Goal: Information Seeking & Learning: Learn about a topic

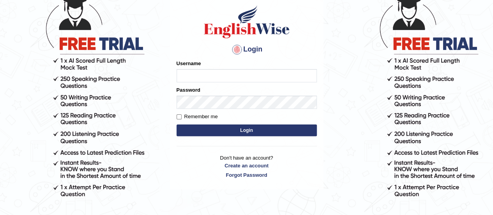
scroll to position [73, 0]
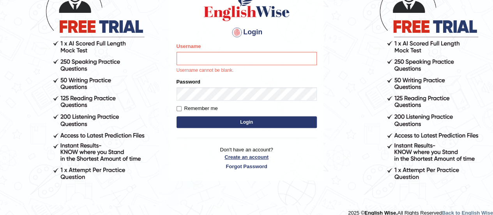
click at [259, 149] on p "Don't have an account? Create an account Forgot Password" at bounding box center [247, 158] width 140 height 24
click at [222, 60] on input "Username" at bounding box center [247, 58] width 140 height 13
click at [243, 158] on link "Create an account" at bounding box center [247, 156] width 140 height 7
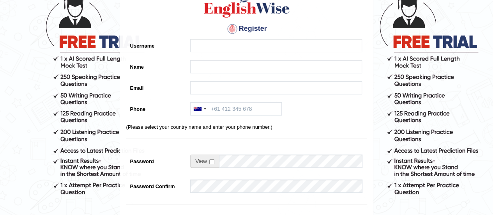
scroll to position [10, 0]
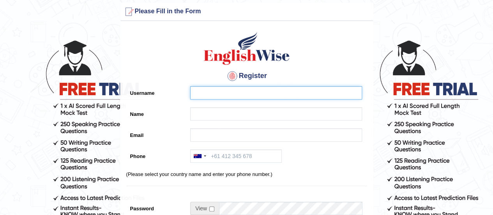
click at [225, 93] on input "Username" at bounding box center [276, 92] width 172 height 13
type input "Sneha"
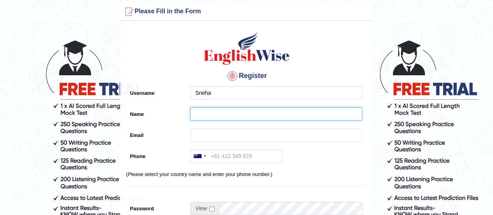
click at [205, 113] on input "Name" at bounding box center [276, 113] width 172 height 13
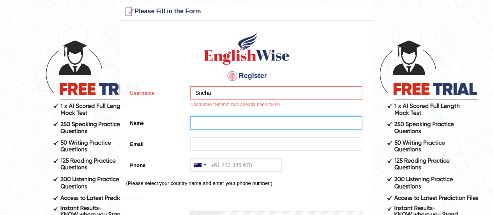
type input "Sneha Muthat Kuriyakose"
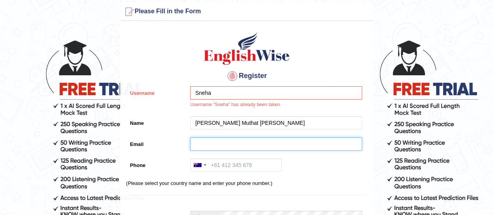
type input "snehamkuriyakose@gmail.com"
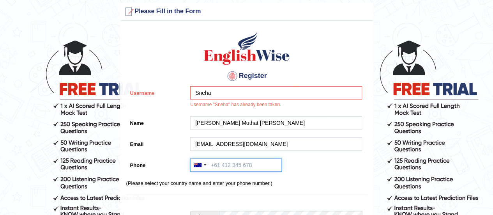
type input "+61468412507"
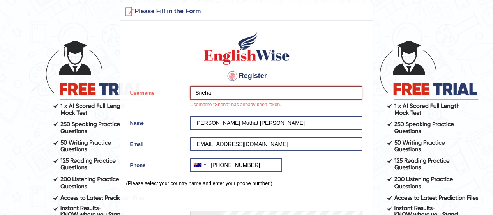
click at [225, 96] on input "Sneha" at bounding box center [276, 92] width 172 height 13
type input "S"
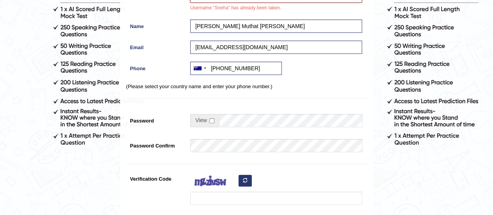
scroll to position [127, 0]
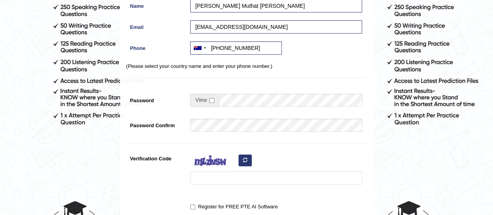
type input "[EMAIL_ADDRESS][DOMAIN_NAME]"
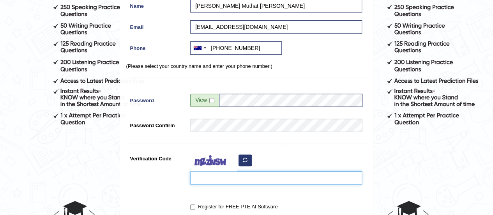
click at [210, 182] on input "Verification Code" at bounding box center [276, 177] width 172 height 13
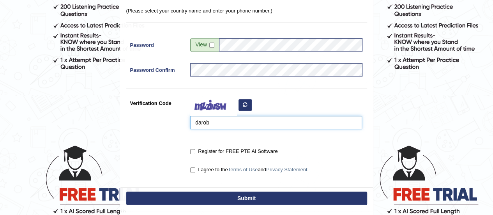
scroll to position [205, 0]
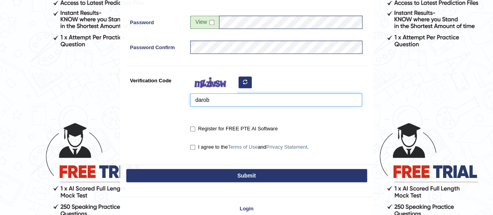
type input "darob"
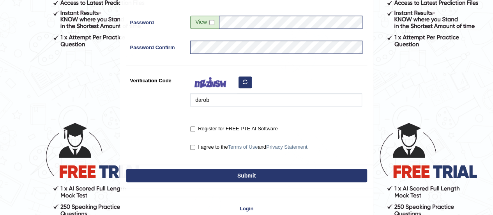
click at [197, 130] on label "Register for FREE PTE AI Software" at bounding box center [233, 129] width 87 height 8
click at [195, 130] on input "Register for FREE PTE AI Software" at bounding box center [192, 128] width 5 height 5
checkbox input "true"
click at [191, 147] on input "I agree to the Terms of Use and Privacy Statement ." at bounding box center [192, 147] width 5 height 5
checkbox input "true"
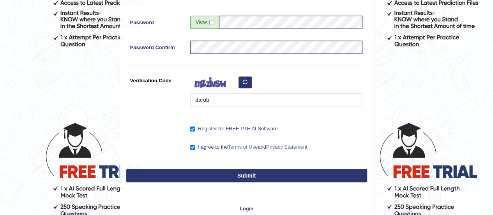
click at [238, 178] on button "Submit" at bounding box center [246, 175] width 241 height 13
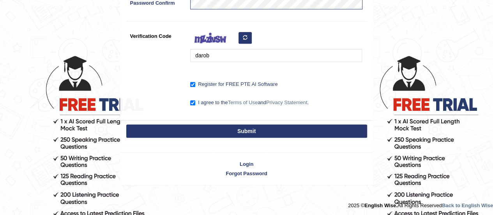
scroll to position [272, 0]
click at [271, 130] on button "Submit" at bounding box center [246, 130] width 241 height 13
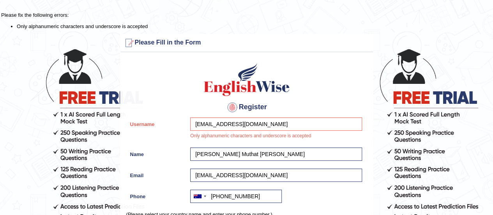
scroll to position [0, 0]
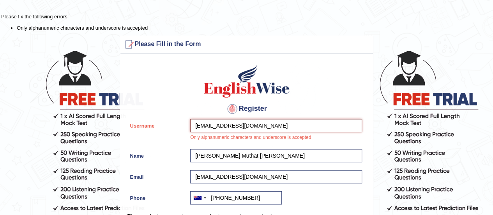
click at [281, 126] on input "snehamkuriyakose@gmail.com" at bounding box center [276, 125] width 172 height 13
type input "s"
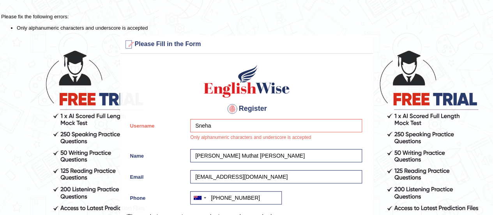
drag, startPoint x: 411, startPoint y: 116, endPoint x: 410, endPoint y: 122, distance: 6.3
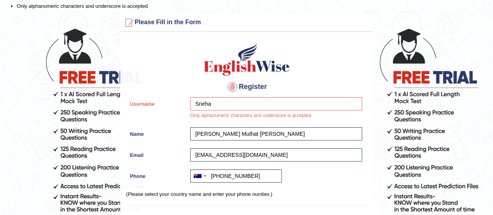
scroll to position [78, 0]
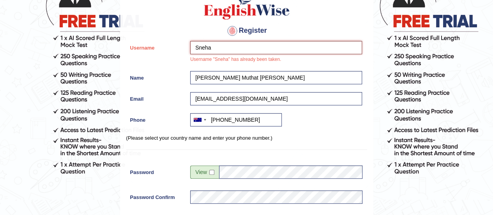
click at [228, 50] on input "Sneha" at bounding box center [276, 47] width 172 height 13
type input "Snehamkuriyakose"
click at [380, 71] on form "Please fix the following errors: Only alphanumeric characters and underscore is…" at bounding box center [246, 157] width 491 height 444
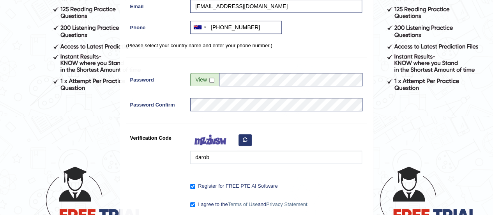
scroll to position [195, 0]
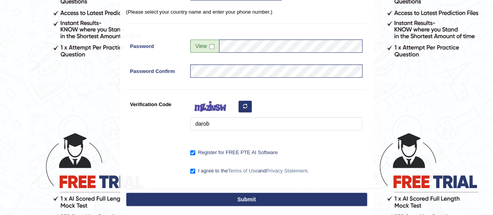
click at [179, 194] on button "Submit" at bounding box center [246, 199] width 241 height 13
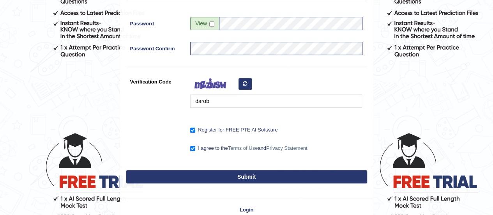
scroll to position [172, 0]
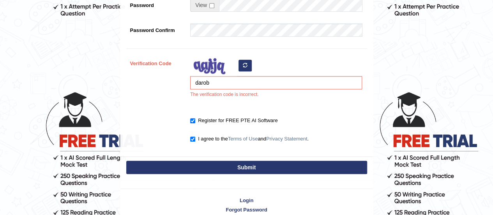
scroll to position [272, 0]
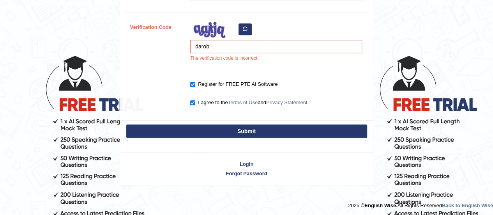
click at [245, 23] on button "button" at bounding box center [245, 29] width 13 height 12
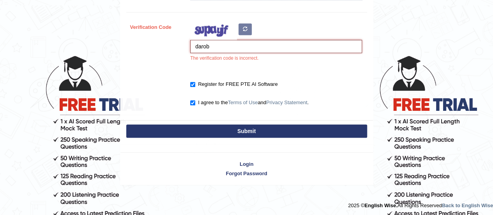
click at [230, 51] on input "darob" at bounding box center [276, 46] width 172 height 13
type input "d"
type input "busejd"
click at [221, 124] on button "Submit" at bounding box center [246, 130] width 241 height 13
type input "+61468412507"
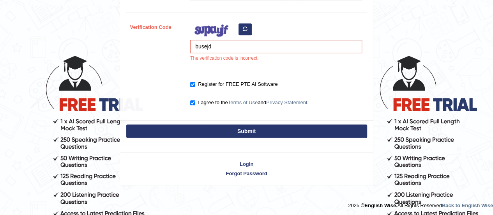
scroll to position [250, 0]
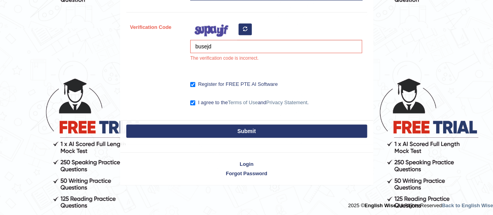
click at [224, 129] on button "Submit" at bounding box center [246, 130] width 241 height 13
click at [243, 129] on button "Submit" at bounding box center [246, 130] width 241 height 13
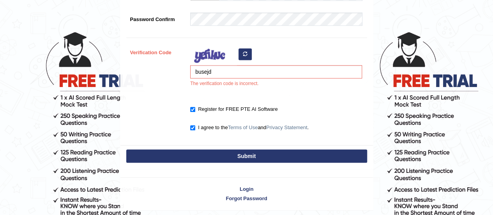
scroll to position [321, 0]
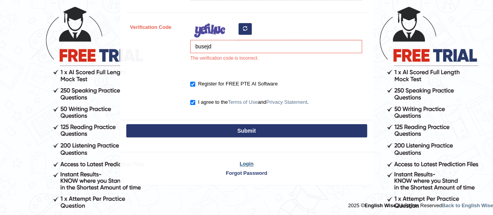
click at [251, 161] on link "Login" at bounding box center [246, 163] width 253 height 7
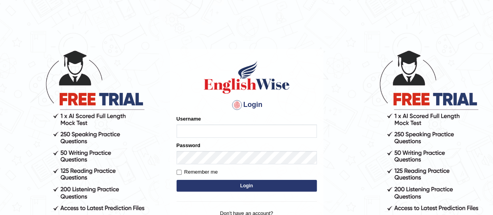
click at [177, 180] on button "Login" at bounding box center [247, 186] width 140 height 12
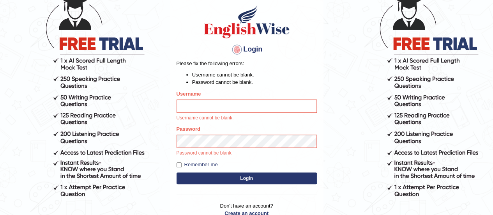
scroll to position [39, 0]
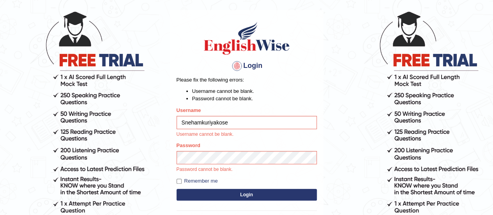
type input "Snehamkuriyakose"
click at [257, 150] on div "Password Password cannot be blank." at bounding box center [247, 158] width 140 height 32
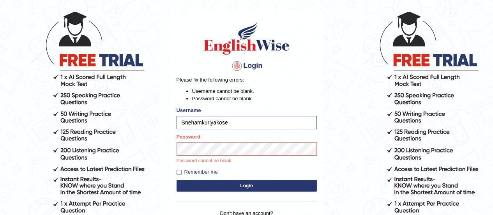
click at [244, 187] on div "Login Please fix the following errors: Username cannot be blank. Password canno…" at bounding box center [247, 127] width 154 height 234
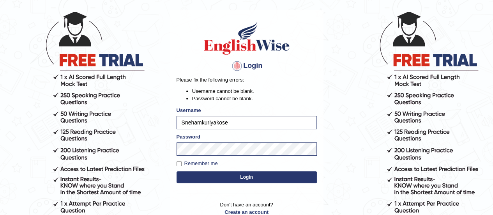
click at [245, 175] on button "Login" at bounding box center [247, 177] width 140 height 12
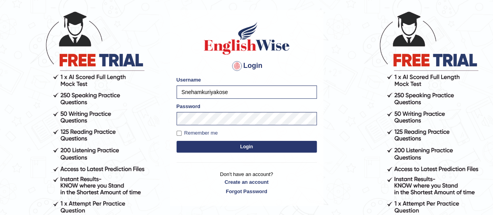
click at [249, 148] on button "Login" at bounding box center [247, 147] width 140 height 12
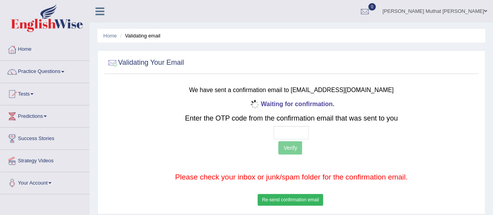
click at [306, 198] on button "Re-send confirmation email" at bounding box center [291, 200] width 66 height 12
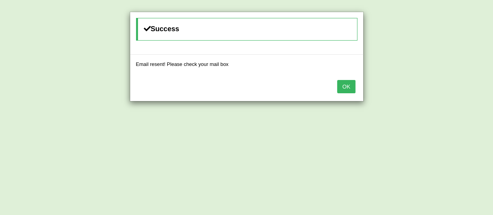
click at [352, 86] on button "OK" at bounding box center [346, 86] width 18 height 13
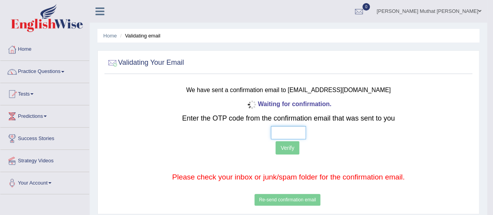
click at [290, 131] on input "text" at bounding box center [288, 132] width 35 height 13
type input "9 6 1 8"
click at [282, 148] on button "Verify" at bounding box center [288, 147] width 24 height 13
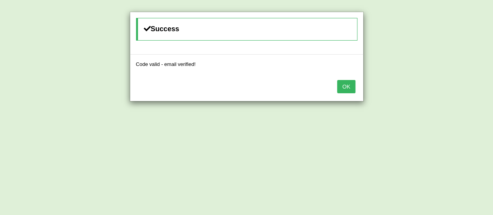
click at [345, 86] on button "OK" at bounding box center [346, 86] width 18 height 13
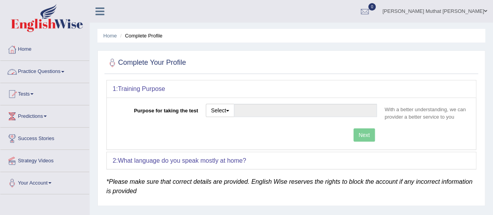
click at [54, 68] on link "Practice Questions" at bounding box center [44, 70] width 89 height 19
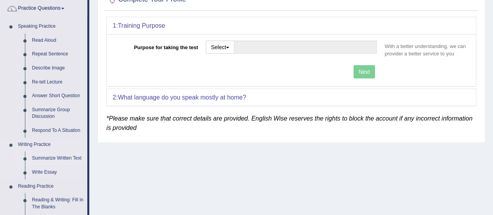
scroll to position [78, 0]
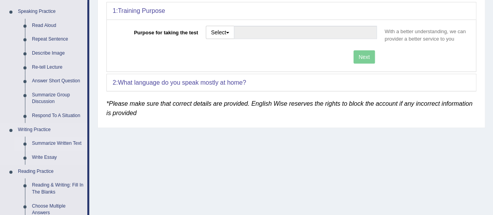
click at [51, 143] on link "Summarize Written Text" at bounding box center [57, 143] width 59 height 14
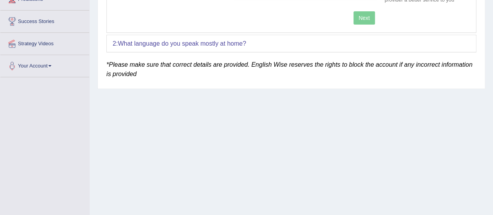
scroll to position [39, 0]
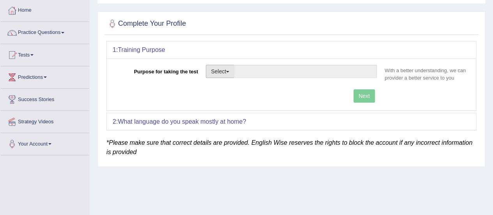
click at [230, 73] on button "Select" at bounding box center [220, 71] width 28 height 13
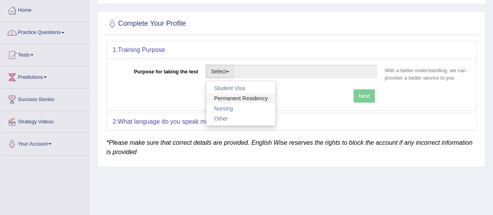
click at [234, 96] on link "Permanent Residency" at bounding box center [240, 98] width 69 height 10
type input "Permanent Residency"
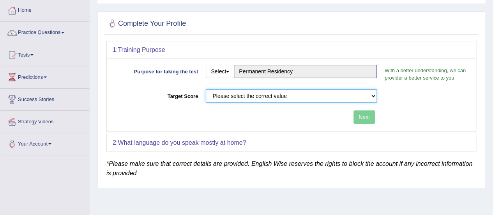
click at [265, 93] on select "Please select the correct value 50 (6 bands) 58 (6.5 bands) 65 (7 bands) 79 (8 …" at bounding box center [291, 95] width 171 height 13
select select "79"
click at [206, 89] on select "Please select the correct value 50 (6 bands) 58 (6.5 bands) 65 (7 bands) 79 (8 …" at bounding box center [291, 95] width 171 height 13
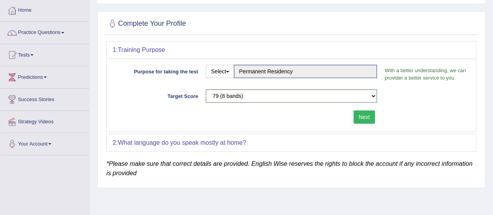
click at [365, 113] on button "Next" at bounding box center [364, 116] width 21 height 13
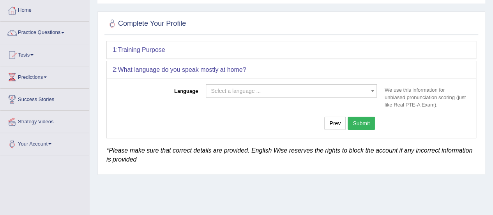
click at [257, 90] on span "Select a language ..." at bounding box center [236, 91] width 50 height 6
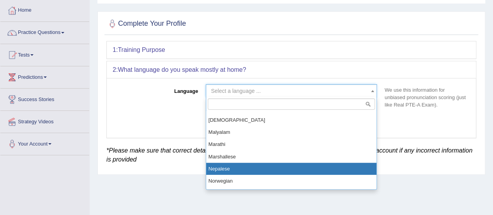
scroll to position [390, 0]
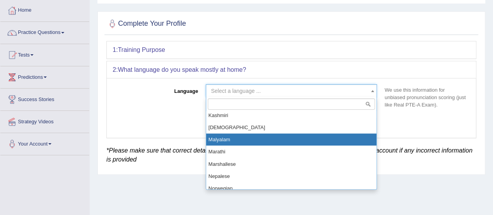
select select "Malyalam"
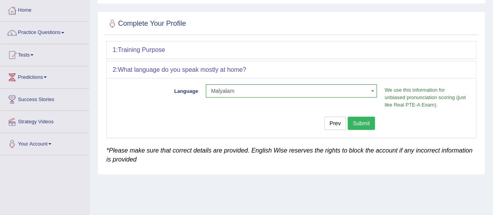
click at [365, 119] on button "Submit" at bounding box center [361, 123] width 27 height 13
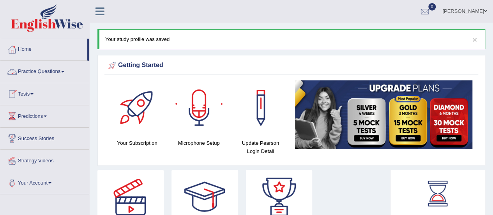
click at [35, 77] on link "Practice Questions" at bounding box center [44, 70] width 89 height 19
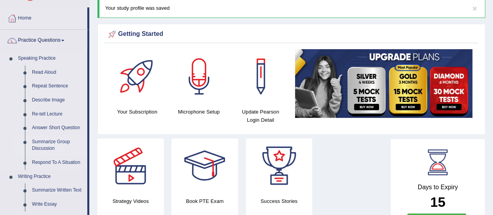
scroll to position [78, 0]
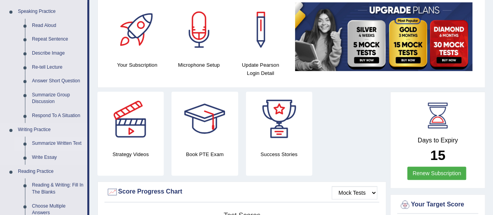
click at [55, 144] on link "Summarize Written Text" at bounding box center [57, 143] width 59 height 14
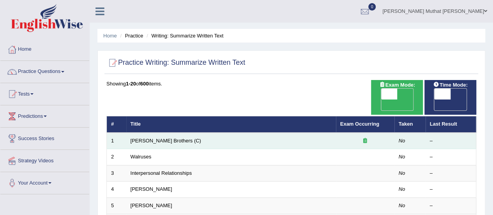
click at [179, 134] on td "Wright Brothers (C)" at bounding box center [231, 141] width 210 height 16
click at [180, 133] on td "Wright Brothers (C)" at bounding box center [231, 141] width 210 height 16
click at [178, 133] on td "Wright Brothers (C)" at bounding box center [231, 141] width 210 height 16
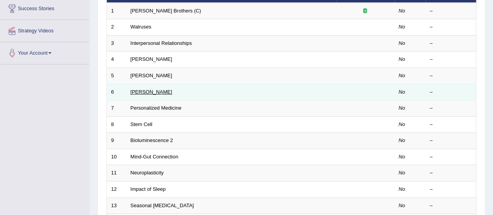
scroll to position [78, 0]
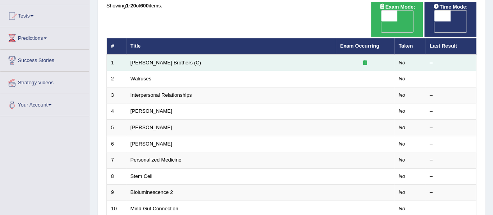
click at [253, 58] on td "Wright Brothers (C)" at bounding box center [231, 63] width 210 height 16
click at [407, 55] on td "No" at bounding box center [410, 63] width 31 height 16
click at [336, 58] on td at bounding box center [365, 63] width 58 height 16
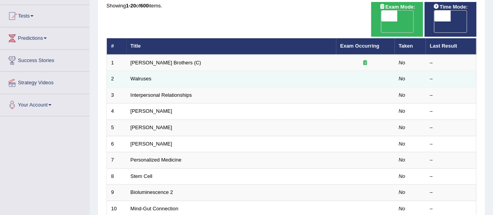
click at [293, 71] on td "Walruses" at bounding box center [231, 79] width 210 height 16
click at [145, 76] on link "Walruses" at bounding box center [141, 79] width 21 height 6
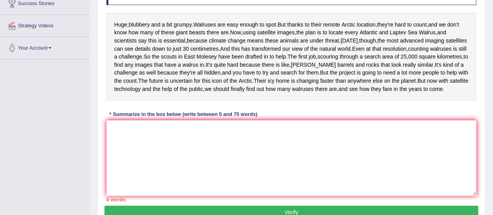
scroll to position [127, 0]
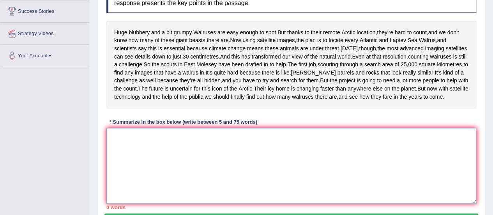
click at [160, 186] on textarea at bounding box center [291, 166] width 370 height 76
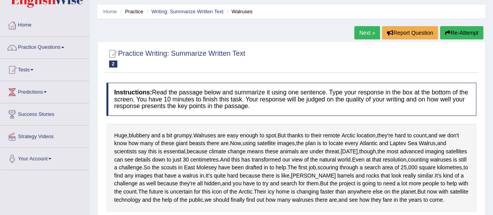
scroll to position [39, 0]
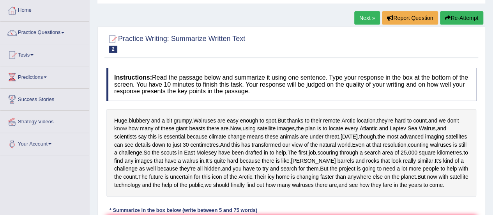
drag, startPoint x: 113, startPoint y: 114, endPoint x: 116, endPoint y: 125, distance: 11.0
click at [119, 126] on div "Huge , blubbery and a bit grumpy . Walruses are easy enough to spot . But thank…" at bounding box center [291, 153] width 370 height 88
drag, startPoint x: 116, startPoint y: 123, endPoint x: 194, endPoint y: 127, distance: 77.7
click at [193, 127] on div "Huge , blubbery and a bit grumpy . Walruses are easy enough to spot . But thank…" at bounding box center [291, 153] width 370 height 88
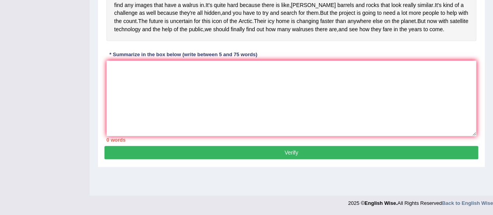
scroll to position [211, 0]
drag, startPoint x: 189, startPoint y: 123, endPoint x: 156, endPoint y: 121, distance: 34.0
click at [155, 121] on textarea at bounding box center [291, 98] width 370 height 76
drag, startPoint x: 313, startPoint y: 49, endPoint x: 252, endPoint y: 50, distance: 61.6
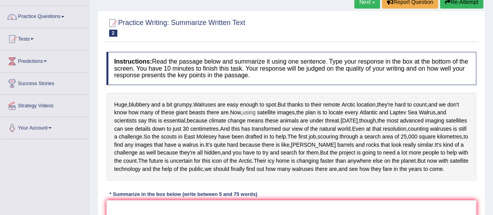
scroll to position [94, 0]
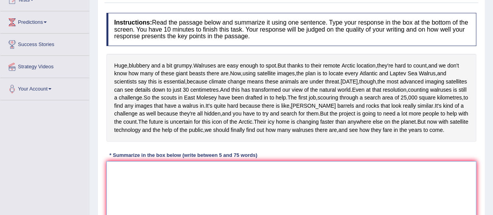
click at [297, 207] on textarea at bounding box center [291, 199] width 370 height 76
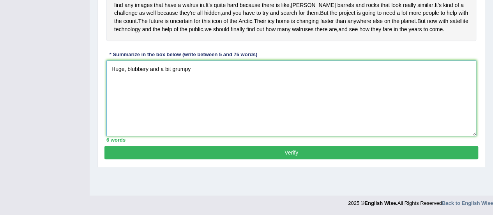
scroll to position [211, 0]
type textarea "Huge, blubbery and a bit grumpy."
click at [302, 159] on button "Verify" at bounding box center [291, 152] width 374 height 13
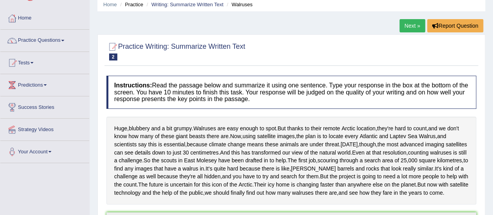
scroll to position [25, 0]
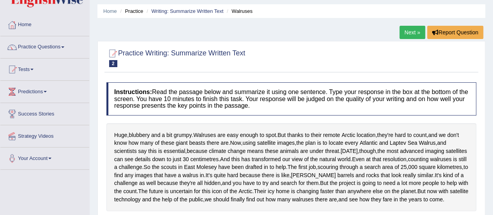
click at [411, 29] on link "Next »" at bounding box center [413, 32] width 26 height 13
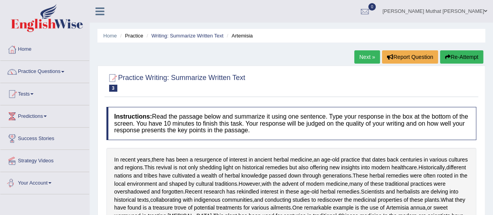
click at [46, 179] on link "Your Account" at bounding box center [44, 181] width 89 height 19
click at [32, 46] on link "Home" at bounding box center [44, 48] width 89 height 19
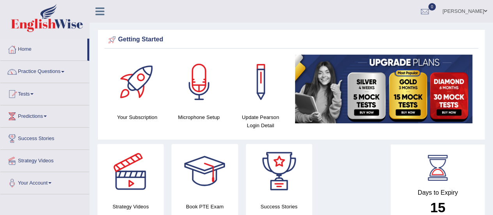
click at [131, 110] on div "Your Subscription" at bounding box center [137, 88] width 54 height 67
click at [129, 119] on h4 "Your Subscription" at bounding box center [137, 117] width 54 height 8
click at [133, 76] on div at bounding box center [137, 82] width 55 height 55
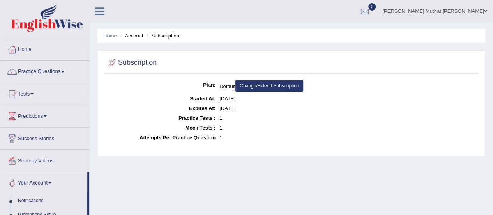
click at [260, 85] on link "Change/Extend Subscription" at bounding box center [269, 86] width 68 height 12
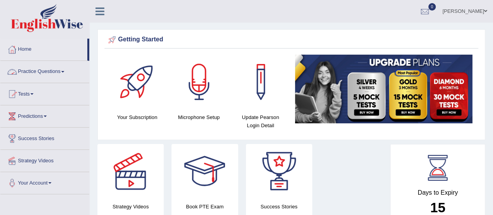
click at [48, 75] on link "Practice Questions" at bounding box center [44, 70] width 89 height 19
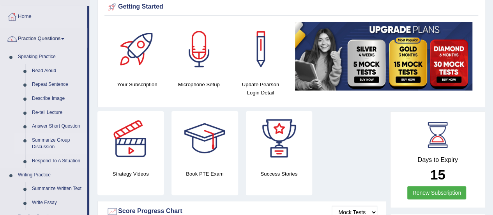
scroll to position [78, 0]
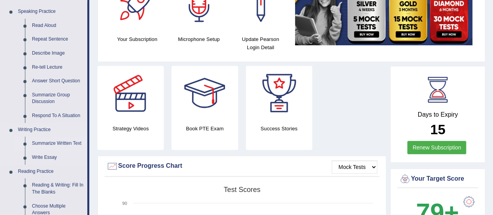
click at [52, 141] on link "Summarize Written Text" at bounding box center [57, 143] width 59 height 14
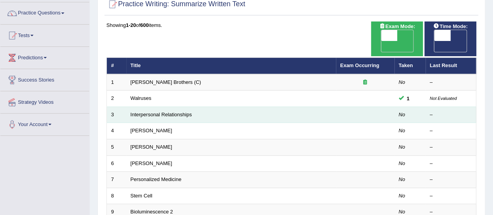
scroll to position [78, 0]
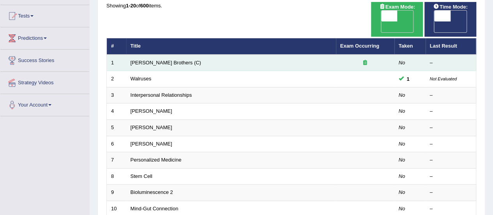
click at [402, 60] on em "No" at bounding box center [402, 63] width 7 height 6
click at [366, 60] on icon at bounding box center [365, 62] width 4 height 5
click at [363, 60] on icon at bounding box center [365, 62] width 4 height 5
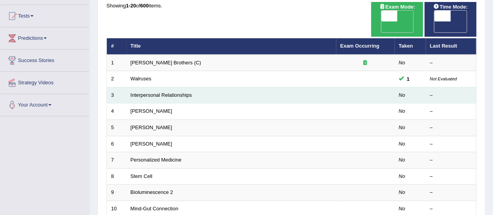
click at [396, 87] on td "No" at bounding box center [410, 95] width 31 height 16
click at [323, 87] on td "Interpersonal Relationships" at bounding box center [231, 95] width 210 height 16
click at [167, 92] on link "Interpersonal Relationships" at bounding box center [162, 95] width 62 height 6
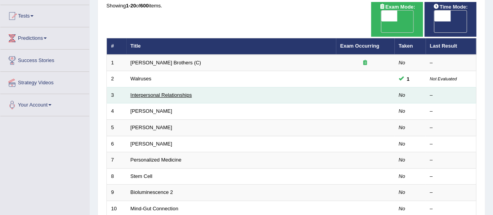
click at [167, 92] on link "Interpersonal Relationships" at bounding box center [162, 95] width 62 height 6
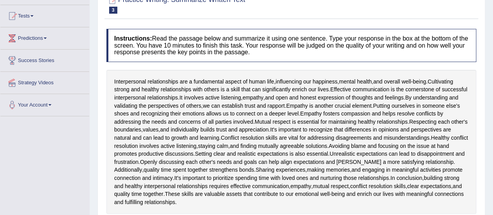
scroll to position [117, 0]
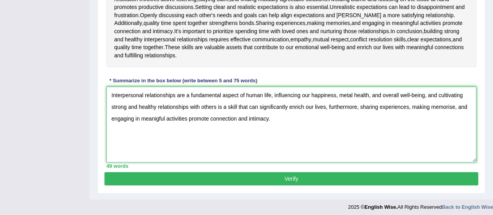
scroll to position [227, 0]
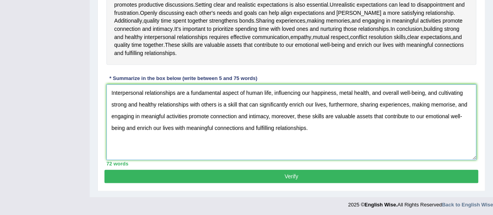
type textarea "Interpersonal relationships are a fundamental aspect of human life, influencing…"
click at [279, 174] on button "Verify" at bounding box center [291, 176] width 374 height 13
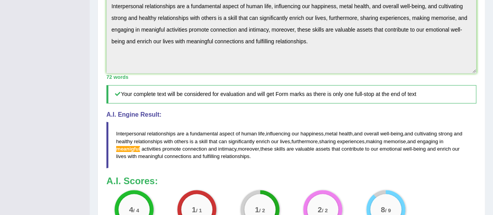
scroll to position [297, 0]
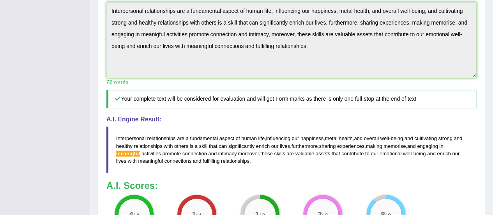
click at [126, 150] on span "meanigful" at bounding box center [128, 153] width 24 height 6
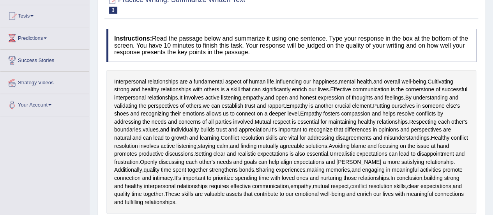
scroll to position [0, 0]
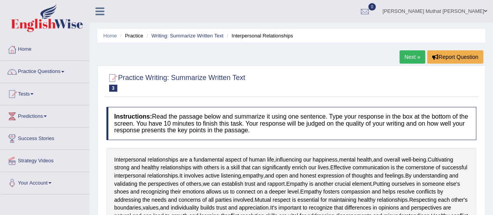
click at [64, 72] on link "Practice Questions" at bounding box center [44, 70] width 89 height 19
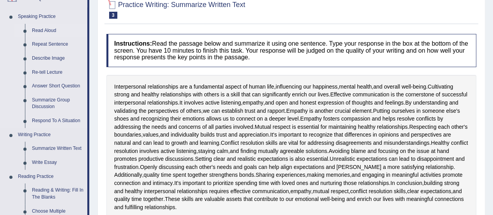
scroll to position [78, 0]
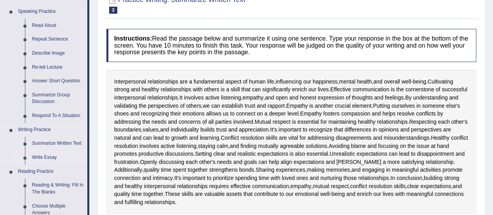
click at [50, 156] on link "Write Essay" at bounding box center [57, 157] width 59 height 14
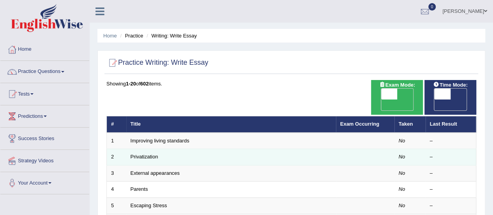
click at [176, 149] on td "Privatization" at bounding box center [231, 157] width 210 height 16
click at [143, 154] on link "Privatization" at bounding box center [145, 157] width 28 height 6
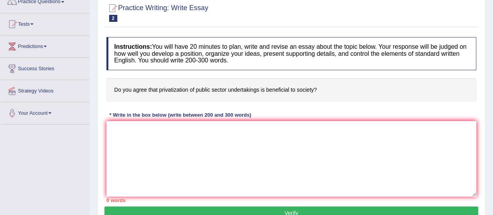
scroll to position [78, 0]
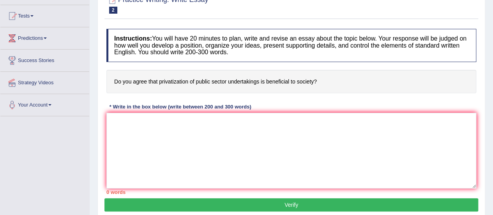
drag, startPoint x: 107, startPoint y: 81, endPoint x: 276, endPoint y: 76, distance: 169.3
click at [276, 76] on h4 "Do you agree that privatization of public sector undertakings is beneficial to …" at bounding box center [291, 82] width 370 height 24
click at [231, 133] on textarea at bounding box center [291, 151] width 370 height 76
paste textarea "The privatization of public sector undertakings (PSUs) has been a topic of ongo…"
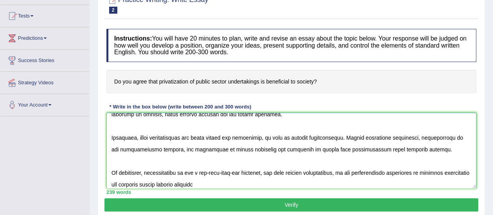
scroll to position [164, 0]
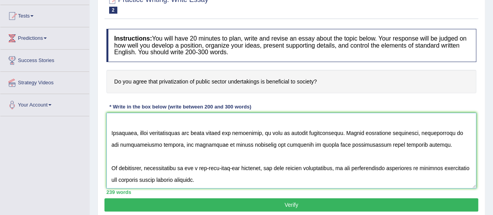
click at [146, 159] on textarea at bounding box center [291, 151] width 370 height 76
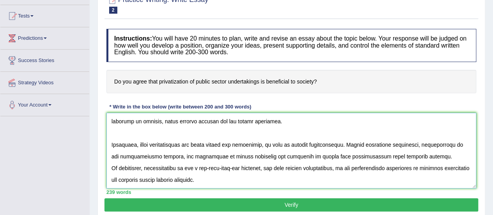
scroll to position [152, 0]
click at [201, 132] on textarea at bounding box center [291, 151] width 370 height 76
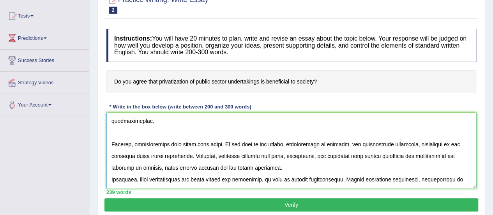
scroll to position [62, 0]
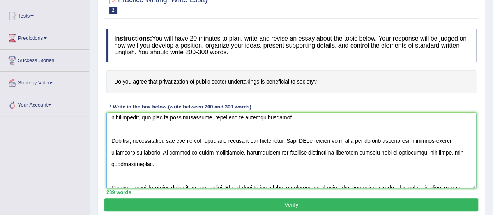
click at [113, 172] on textarea at bounding box center [291, 151] width 370 height 76
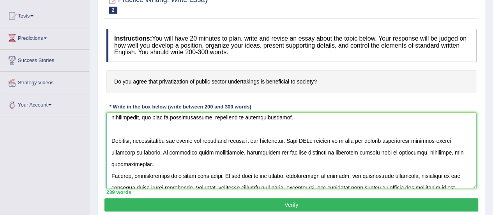
click at [115, 124] on textarea at bounding box center [291, 151] width 370 height 76
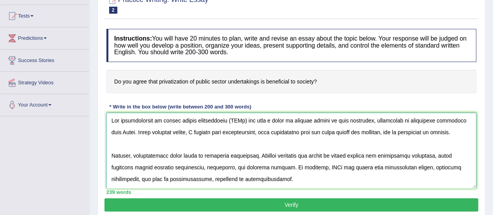
scroll to position [0, 0]
click at [113, 138] on textarea at bounding box center [291, 151] width 370 height 76
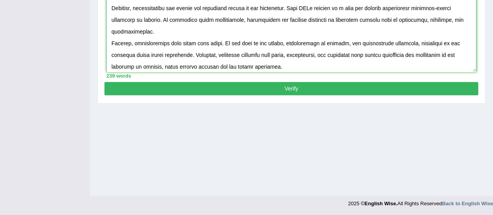
scroll to position [105, 0]
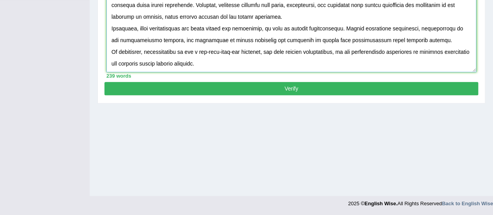
type textarea "The privatization of public sector undertakings (PSUs) has been a topic of ongo…"
click at [188, 87] on button "Verify" at bounding box center [291, 88] width 374 height 13
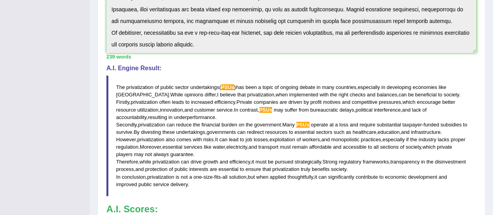
scroll to position [186, 0]
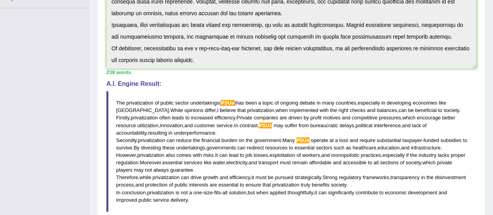
click at [233, 101] on span "PSUs" at bounding box center [227, 103] width 13 height 6
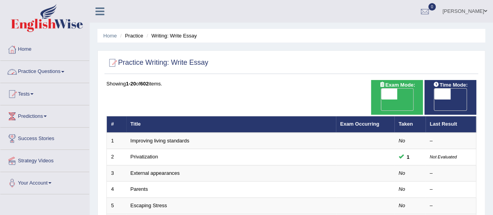
click at [37, 74] on link "Practice Questions" at bounding box center [44, 70] width 89 height 19
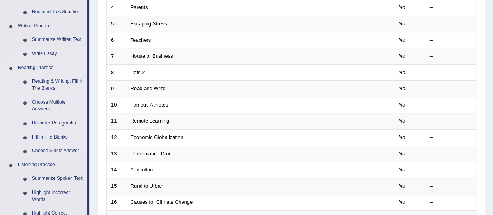
scroll to position [195, 0]
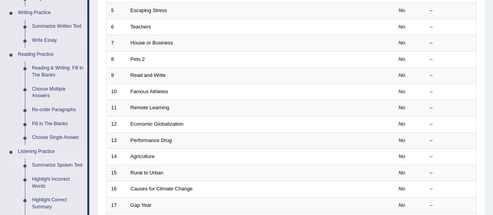
click at [46, 164] on link "Summarize Spoken Text" at bounding box center [57, 165] width 59 height 14
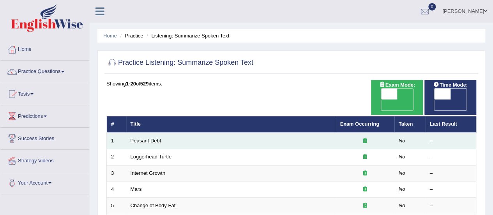
click at [148, 138] on link "Peasant Debt" at bounding box center [146, 141] width 31 height 6
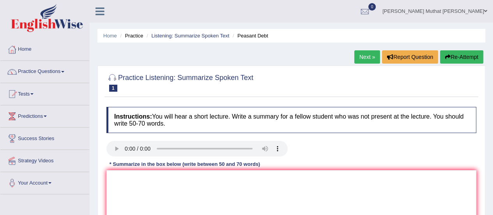
scroll to position [39, 0]
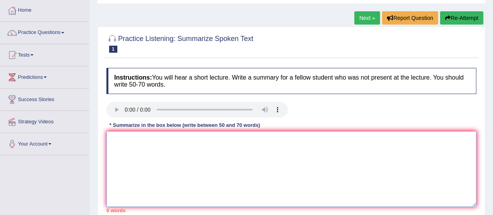
click at [212, 154] on textarea at bounding box center [291, 169] width 370 height 76
click at [147, 152] on textarea at bounding box center [291, 169] width 370 height 76
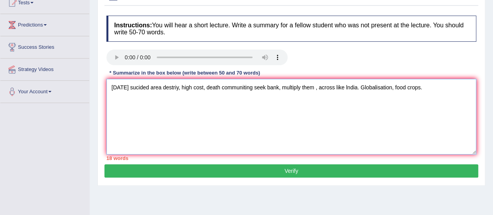
scroll to position [117, 0]
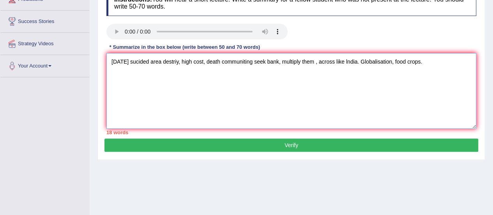
type textarea "today sucided area destriy, high cost, death communiting seek bank, multiply th…"
drag, startPoint x: 139, startPoint y: 140, endPoint x: 241, endPoint y: 80, distance: 118.7
click at [241, 80] on div "Practice Listening: Summarize Spoken Text 1 Peasant Debt Instructions: You will…" at bounding box center [291, 54] width 388 height 211
drag, startPoint x: 417, startPoint y: 63, endPoint x: 2, endPoint y: 80, distance: 414.8
click at [2, 80] on div "Toggle navigation Home Practice Questions Speaking Practice Read Aloud Repeat S…" at bounding box center [246, 85] width 493 height 405
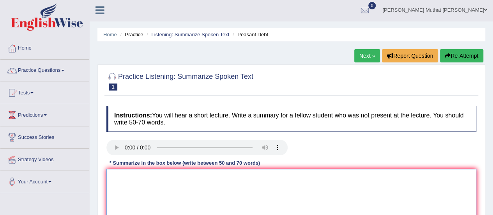
scroll to position [0, 0]
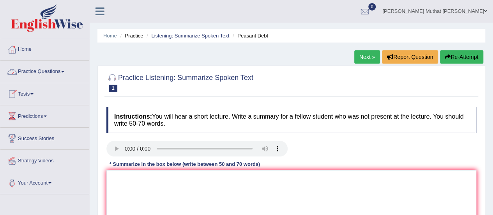
click at [108, 35] on link "Home" at bounding box center [110, 36] width 14 height 6
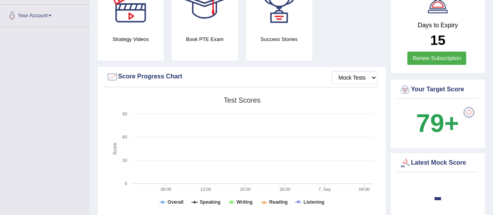
scroll to position [39, 0]
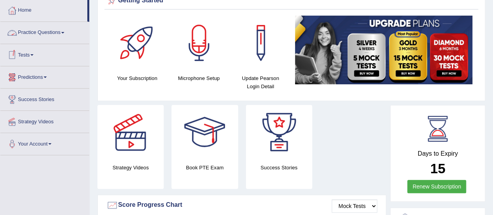
click at [39, 36] on link "Practice Questions" at bounding box center [44, 31] width 89 height 19
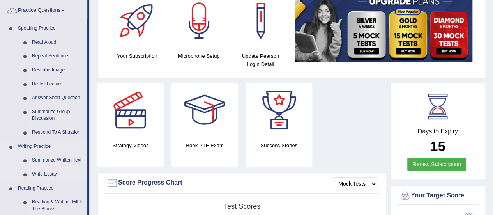
scroll to position [117, 0]
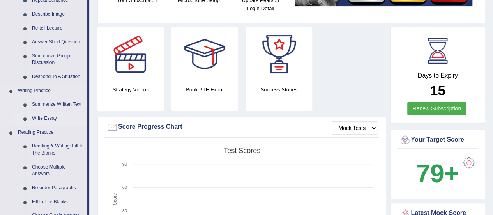
click at [47, 116] on link "Write Essay" at bounding box center [57, 119] width 59 height 14
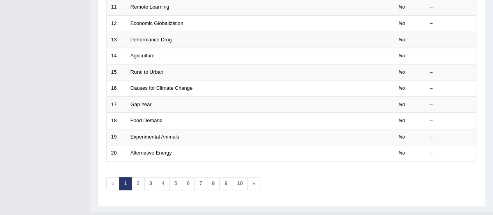
scroll to position [297, 0]
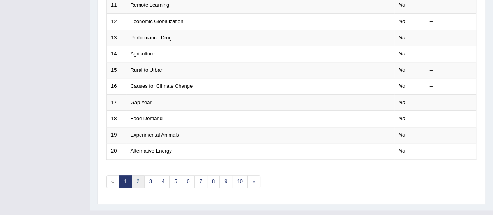
click at [133, 175] on link "2" at bounding box center [137, 181] width 13 height 13
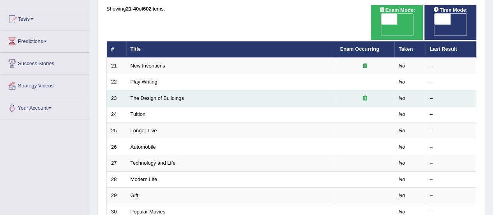
scroll to position [117, 0]
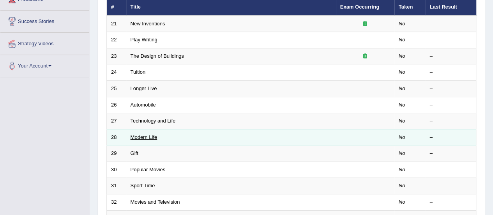
click at [150, 134] on link "Modern Life" at bounding box center [144, 137] width 27 height 6
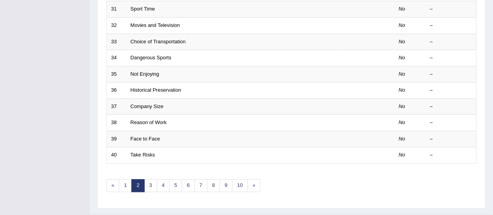
scroll to position [297, 0]
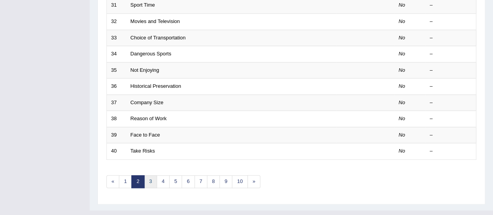
click at [150, 175] on link "3" at bounding box center [150, 181] width 13 height 13
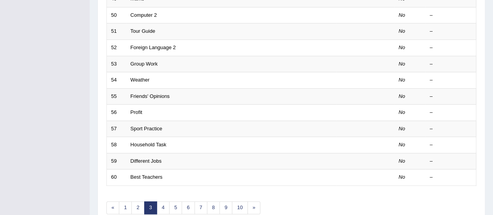
scroll to position [297, 0]
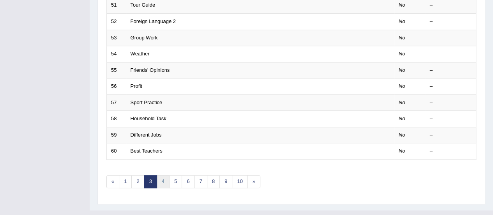
click at [165, 175] on link "4" at bounding box center [163, 181] width 13 height 13
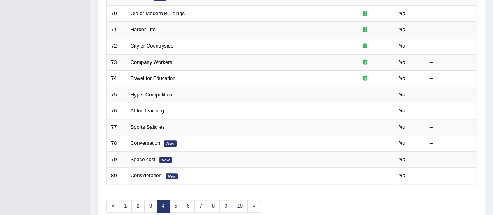
scroll to position [297, 0]
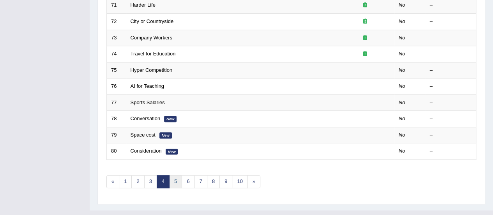
click at [172, 175] on link "5" at bounding box center [175, 181] width 13 height 13
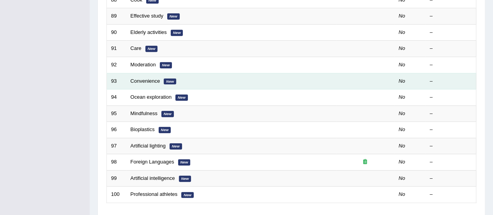
scroll to position [273, 0]
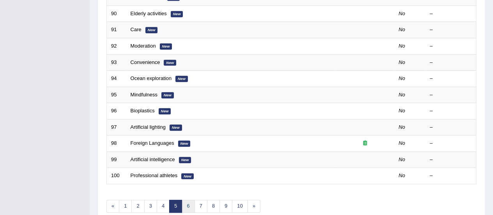
click at [184, 200] on link "6" at bounding box center [188, 206] width 13 height 13
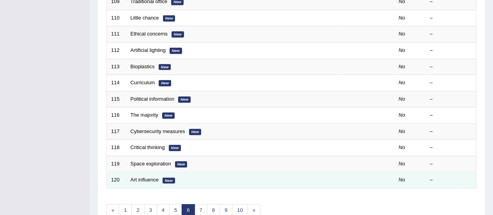
scroll to position [297, 0]
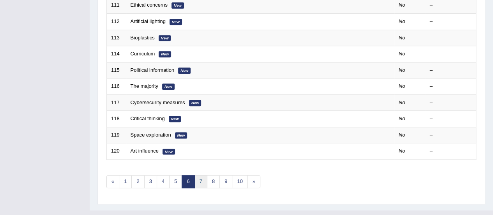
click at [199, 175] on link "7" at bounding box center [201, 181] width 13 height 13
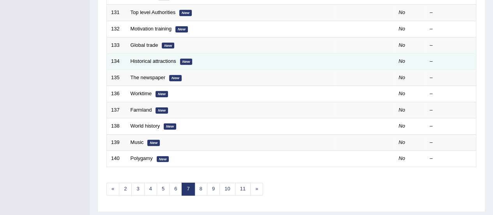
scroll to position [297, 0]
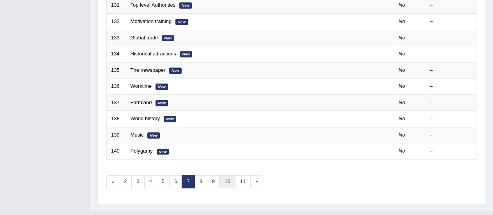
click at [220, 175] on link "10" at bounding box center [228, 181] width 16 height 13
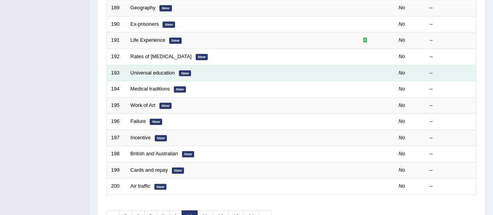
scroll to position [273, 0]
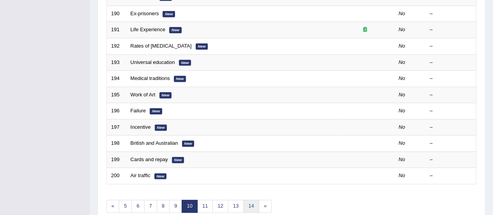
click at [246, 200] on link "14" at bounding box center [251, 206] width 16 height 13
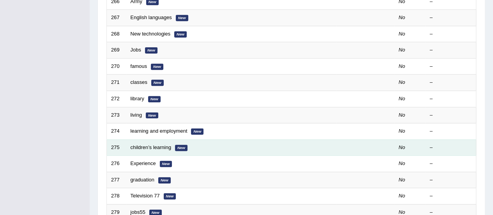
scroll to position [297, 0]
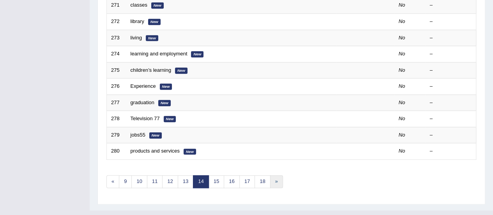
click at [276, 175] on link "»" at bounding box center [276, 181] width 13 height 13
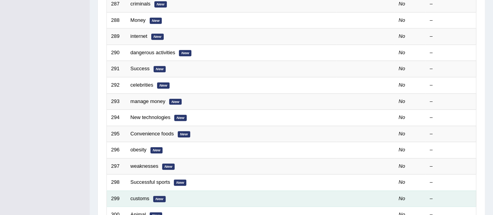
scroll to position [273, 0]
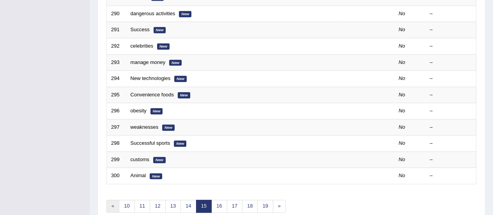
click at [110, 200] on link "«" at bounding box center [112, 206] width 13 height 13
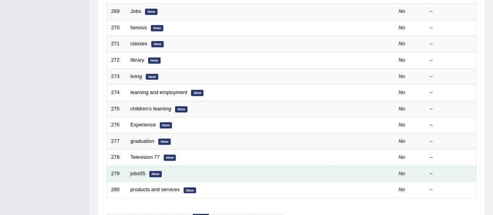
scroll to position [297, 0]
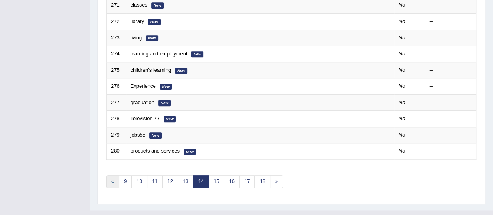
click at [112, 175] on link "«" at bounding box center [112, 181] width 13 height 13
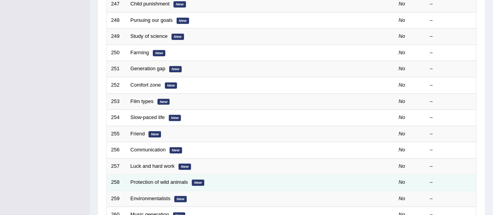
scroll to position [297, 0]
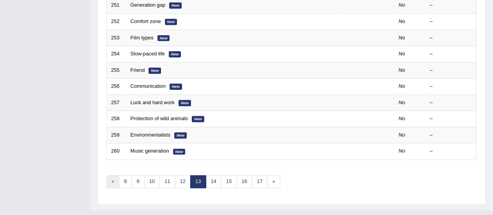
click at [112, 175] on link "«" at bounding box center [112, 181] width 13 height 13
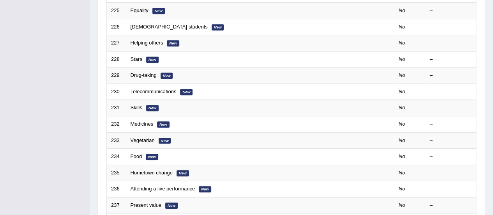
scroll to position [297, 0]
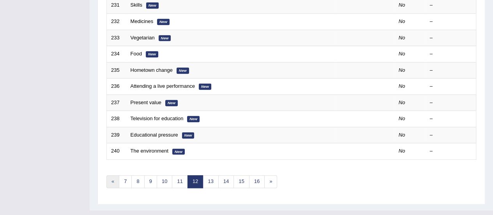
click at [112, 175] on link "«" at bounding box center [112, 181] width 13 height 13
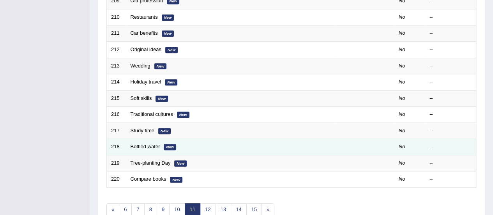
scroll to position [297, 0]
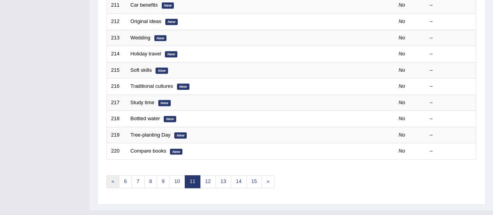
click at [112, 175] on link "«" at bounding box center [112, 181] width 13 height 13
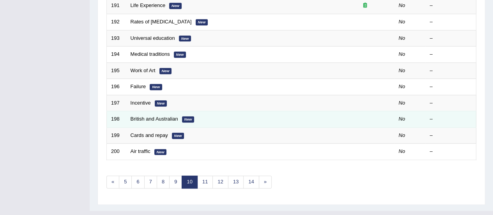
scroll to position [297, 0]
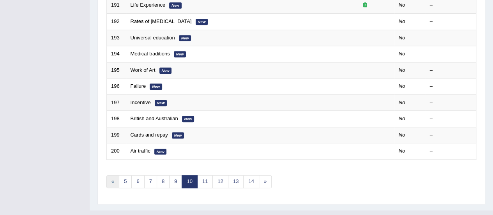
click at [113, 175] on link "«" at bounding box center [112, 181] width 13 height 13
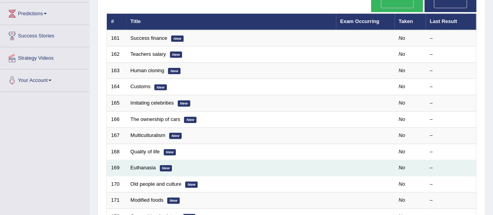
scroll to position [297, 0]
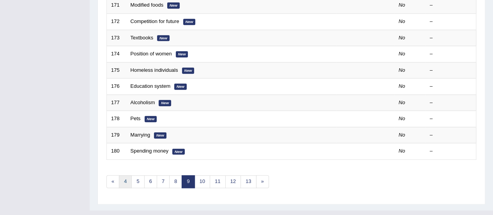
click at [122, 175] on link "4" at bounding box center [125, 181] width 13 height 13
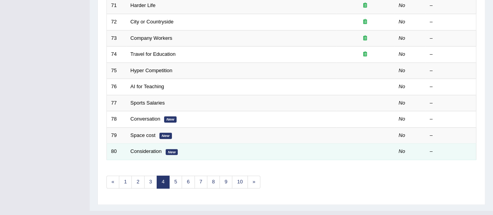
scroll to position [297, 0]
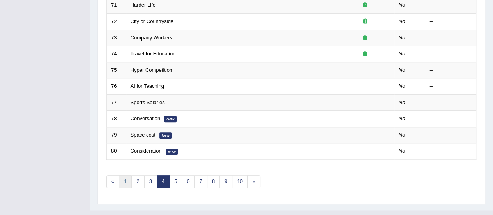
click at [121, 175] on link "1" at bounding box center [125, 181] width 13 height 13
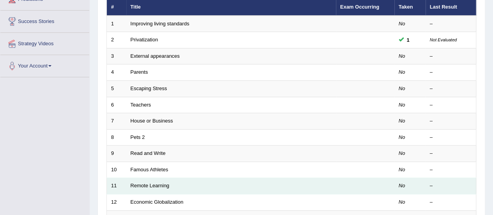
scroll to position [273, 0]
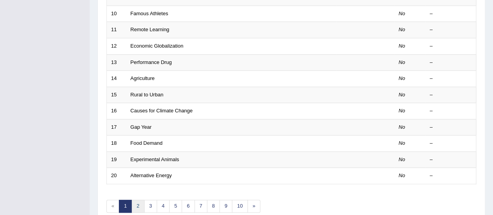
click at [140, 200] on link "2" at bounding box center [137, 206] width 13 height 13
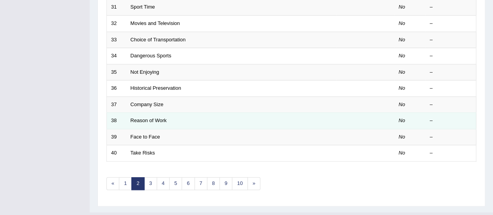
scroll to position [297, 0]
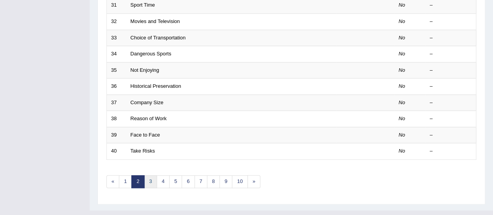
click at [152, 175] on link "3" at bounding box center [150, 181] width 13 height 13
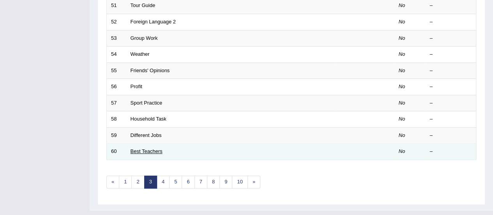
scroll to position [297, 0]
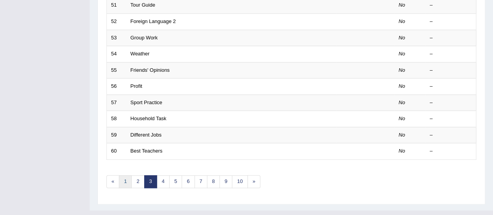
click at [123, 175] on link "1" at bounding box center [125, 181] width 13 height 13
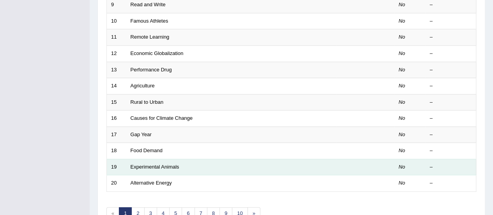
scroll to position [297, 0]
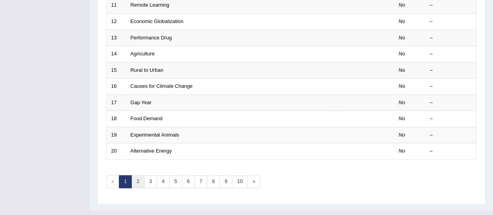
click at [134, 175] on link "2" at bounding box center [137, 181] width 13 height 13
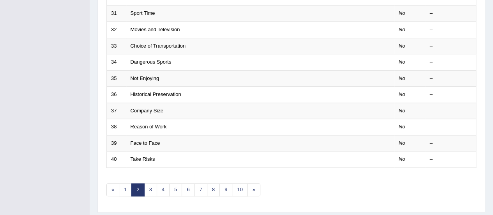
scroll to position [297, 0]
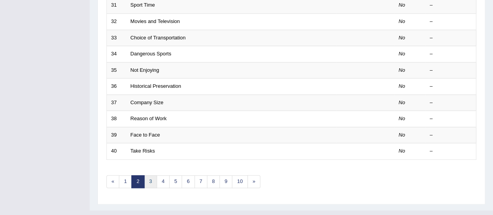
click at [149, 175] on link "3" at bounding box center [150, 181] width 13 height 13
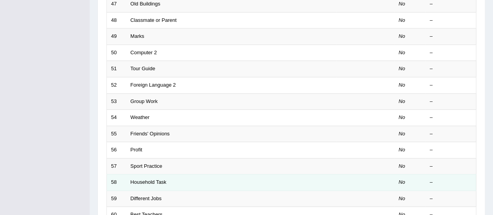
scroll to position [273, 0]
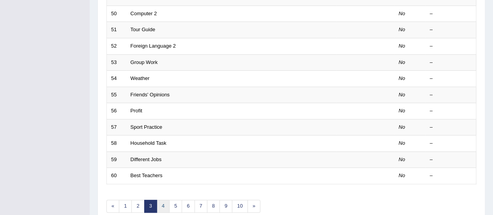
click at [160, 200] on link "4" at bounding box center [163, 206] width 13 height 13
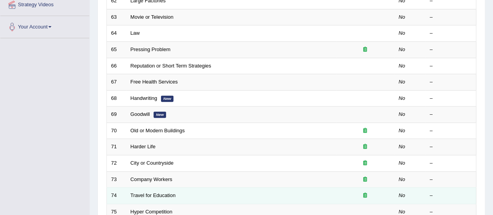
scroll to position [273, 0]
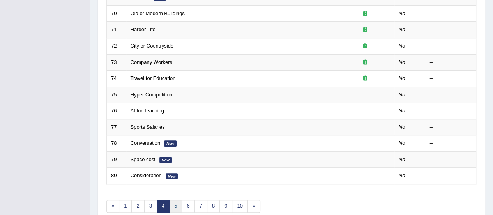
click at [170, 200] on link "5" at bounding box center [175, 206] width 13 height 13
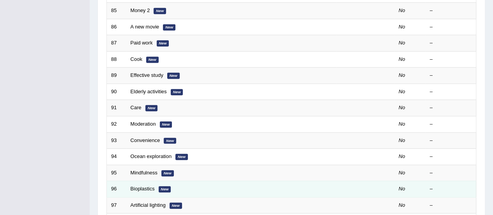
scroll to position [297, 0]
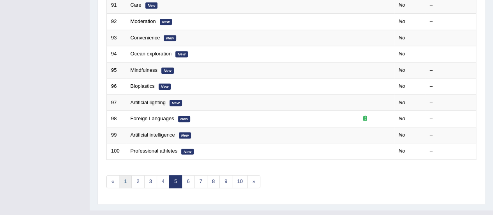
click at [127, 175] on link "1" at bounding box center [125, 181] width 13 height 13
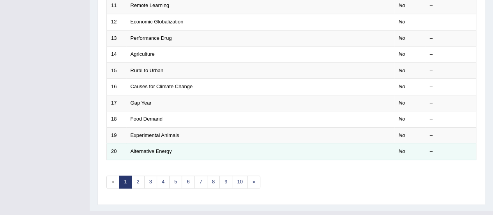
scroll to position [297, 0]
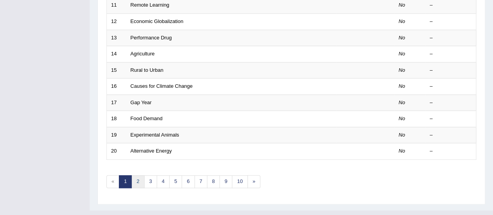
click at [140, 175] on link "2" at bounding box center [137, 181] width 13 height 13
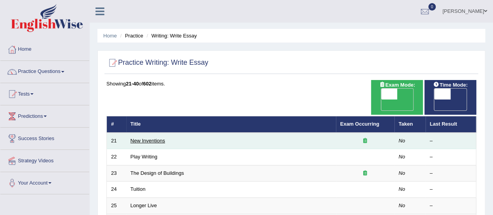
click at [151, 138] on link "New Inventions" at bounding box center [148, 141] width 35 height 6
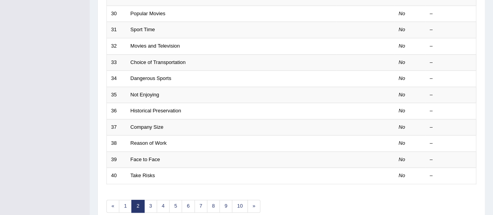
scroll to position [297, 0]
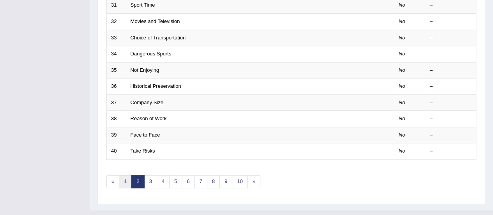
click at [124, 175] on link "1" at bounding box center [125, 181] width 13 height 13
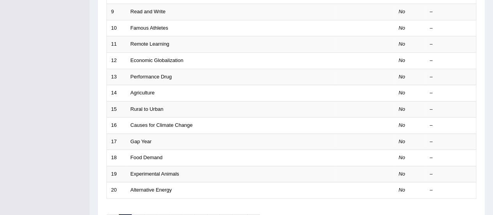
scroll to position [273, 0]
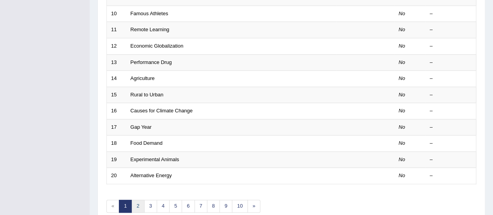
click at [136, 200] on link "2" at bounding box center [137, 206] width 13 height 13
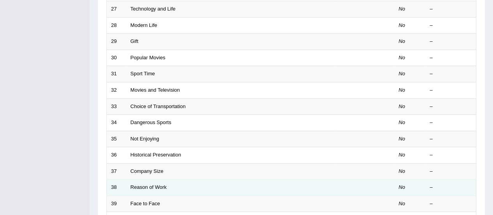
scroll to position [273, 0]
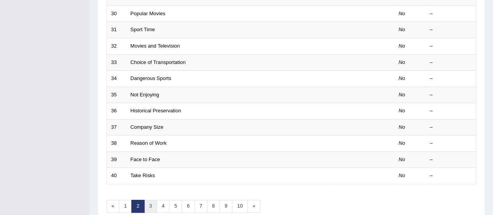
click at [147, 200] on link "3" at bounding box center [150, 206] width 13 height 13
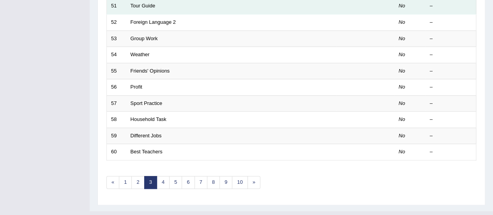
scroll to position [297, 0]
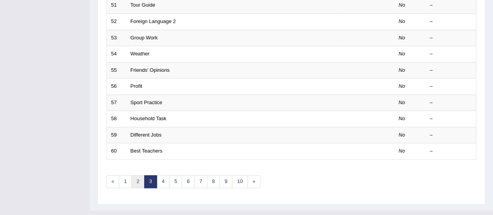
click at [134, 175] on link "2" at bounding box center [137, 181] width 13 height 13
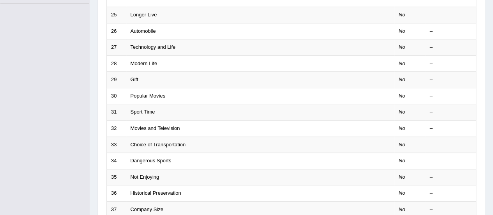
scroll to position [297, 0]
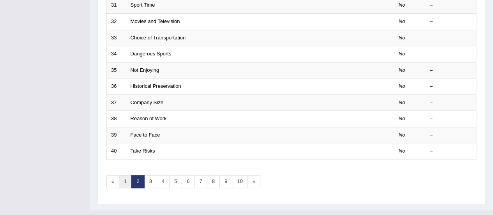
click at [127, 175] on link "1" at bounding box center [125, 181] width 13 height 13
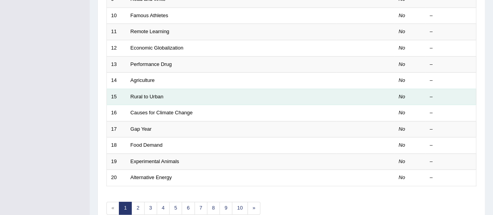
scroll to position [273, 0]
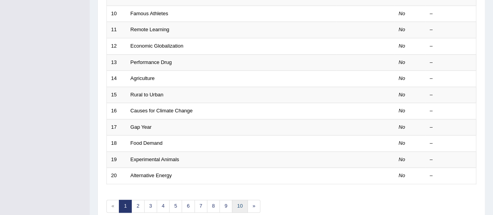
click at [243, 200] on link "10" at bounding box center [240, 206] width 16 height 13
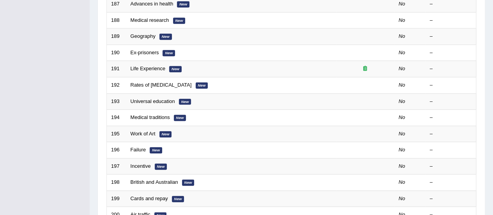
scroll to position [297, 0]
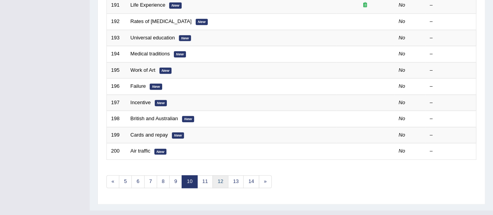
click at [223, 175] on link "12" at bounding box center [220, 181] width 16 height 13
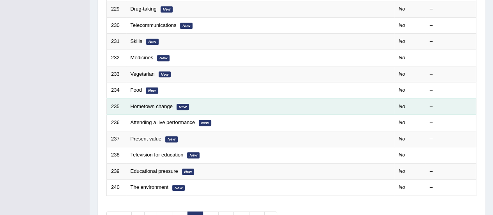
scroll to position [297, 0]
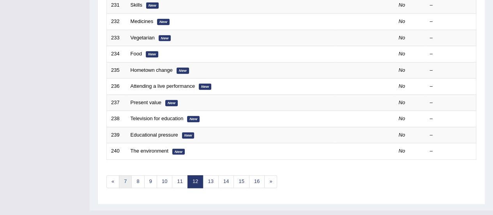
click at [124, 175] on link "7" at bounding box center [125, 181] width 13 height 13
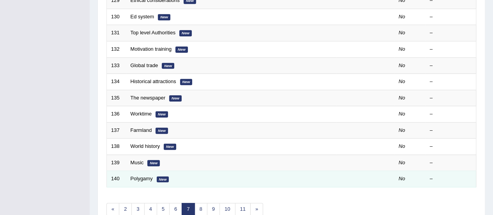
scroll to position [273, 0]
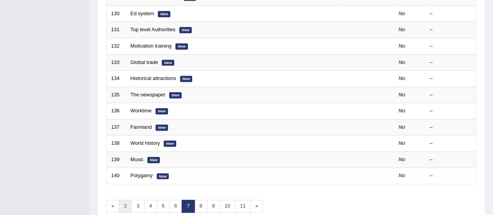
click at [124, 200] on link "2" at bounding box center [125, 206] width 13 height 13
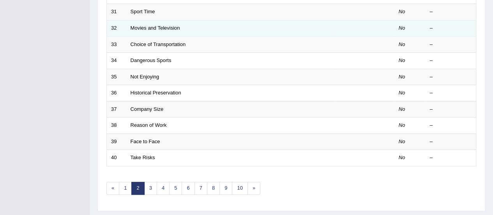
scroll to position [297, 0]
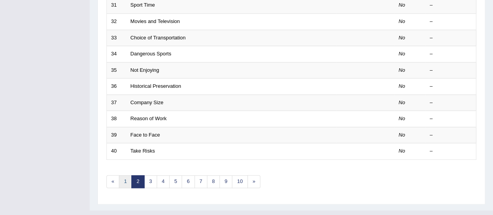
click at [126, 175] on link "1" at bounding box center [125, 181] width 13 height 13
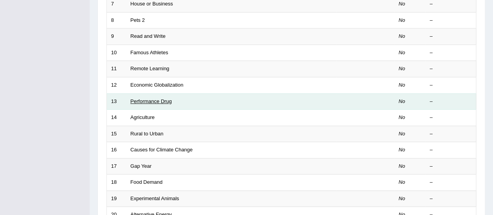
scroll to position [273, 0]
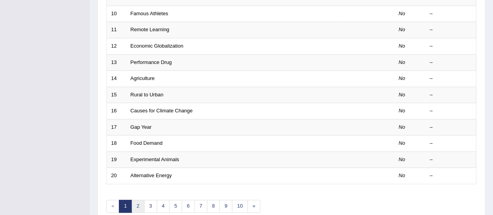
click at [138, 200] on link "2" at bounding box center [137, 206] width 13 height 13
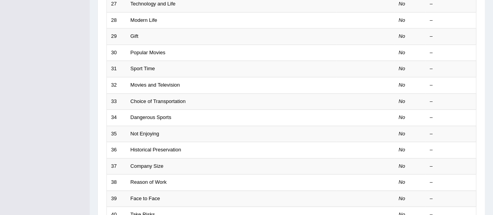
scroll to position [273, 0]
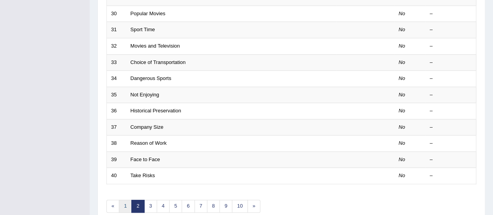
click at [127, 200] on link "1" at bounding box center [125, 206] width 13 height 13
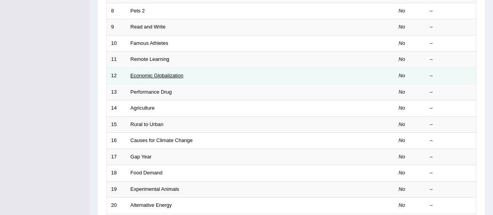
scroll to position [234, 0]
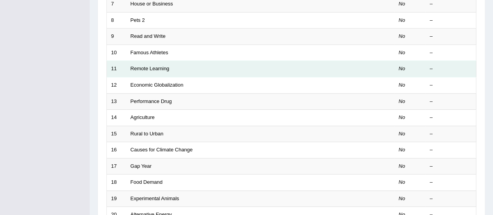
click at [169, 61] on td "Remote Learning" at bounding box center [231, 69] width 210 height 16
click at [162, 66] on link "Remote Learning" at bounding box center [150, 69] width 39 height 6
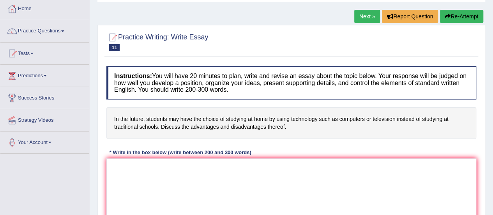
scroll to position [78, 0]
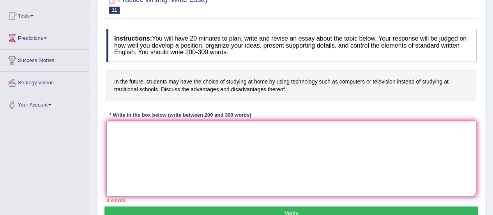
click at [234, 143] on textarea at bounding box center [291, 159] width 370 height 76
paste textarea "The growing influence of different learning methods on high school and college …"
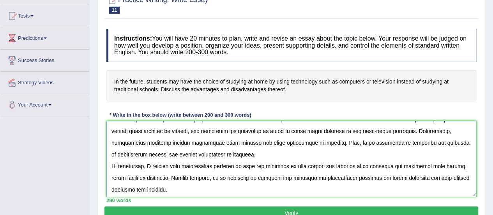
scroll to position [117, 0]
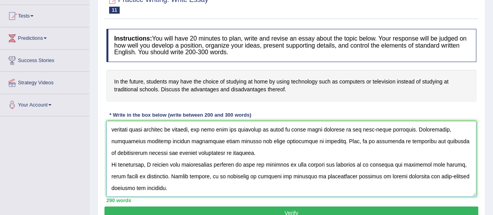
type textarea "The growing influence of different learning methods on high school and college …"
click at [200, 211] on button "Verify" at bounding box center [291, 212] width 374 height 13
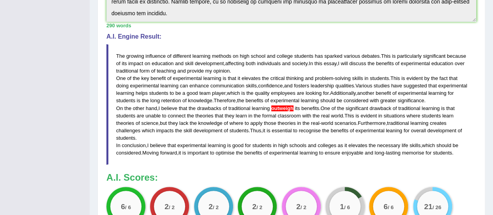
scroll to position [273, 0]
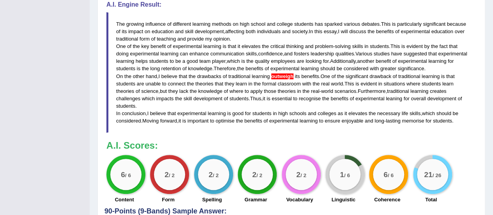
click at [281, 73] on span "outweigh" at bounding box center [282, 76] width 22 height 6
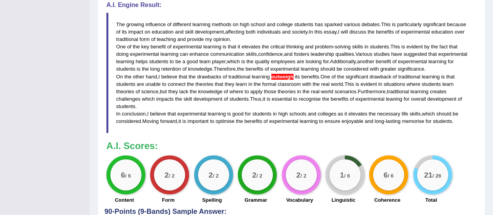
scroll to position [272, 0]
click at [319, 126] on blockquote "The growing influence of different learning methods on high school and college …" at bounding box center [291, 73] width 370 height 121
drag, startPoint x: 290, startPoint y: 174, endPoint x: 310, endPoint y: 174, distance: 19.5
click at [292, 174] on div "2 / 2" at bounding box center [301, 174] width 31 height 31
click at [351, 175] on div "1 / 6" at bounding box center [344, 174] width 31 height 31
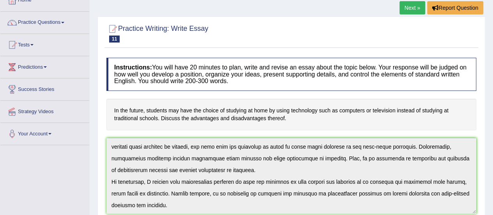
scroll to position [38, 0]
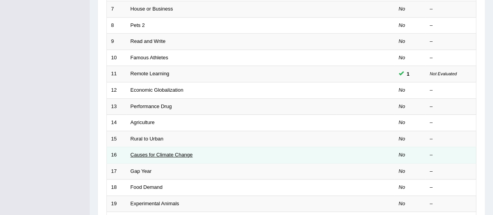
click at [176, 152] on link "Causes for Climate Change" at bounding box center [162, 155] width 62 height 6
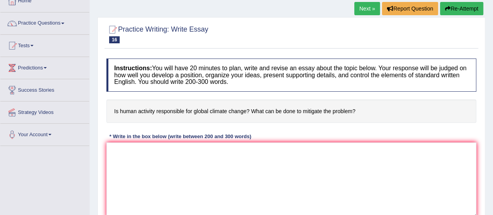
scroll to position [117, 0]
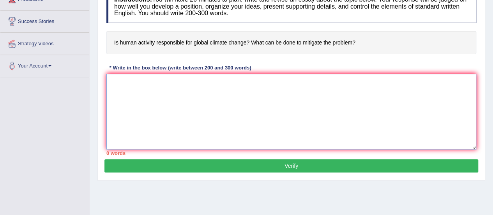
click at [175, 128] on textarea at bounding box center [291, 112] width 370 height 76
paste textarea "The growing influence of climate change has sparked various debates. This issue…"
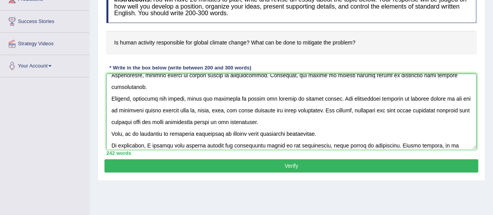
scroll to position [70, 0]
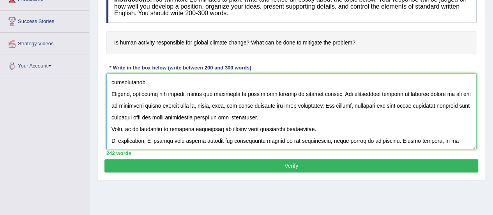
type textarea "The growing influence of climate change has sparked various debates. This issue…"
click at [166, 167] on button "Verify" at bounding box center [291, 165] width 374 height 13
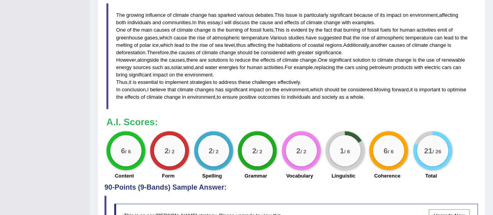
scroll to position [249, 0]
